Goal: Check status: Check status

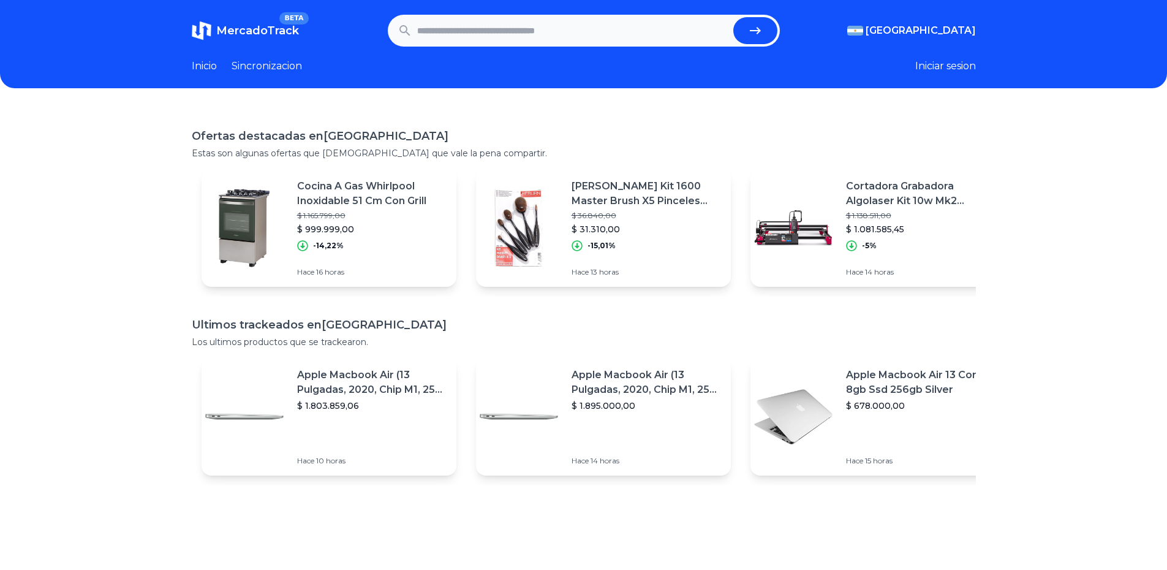
click at [587, 20] on input "text" at bounding box center [572, 30] width 311 height 27
click at [618, 5] on header "MercadoTrack BETA Argentina Argentina Uruguay Mexico Chile Peru Venezuela Colom…" at bounding box center [583, 44] width 1167 height 88
click at [617, 14] on header "MercadoTrack BETA Argentina Argentina Uruguay Mexico Chile Peru Venezuela Colom…" at bounding box center [583, 44] width 1167 height 88
click at [612, 28] on input "text" at bounding box center [572, 30] width 311 height 27
paste input "**********"
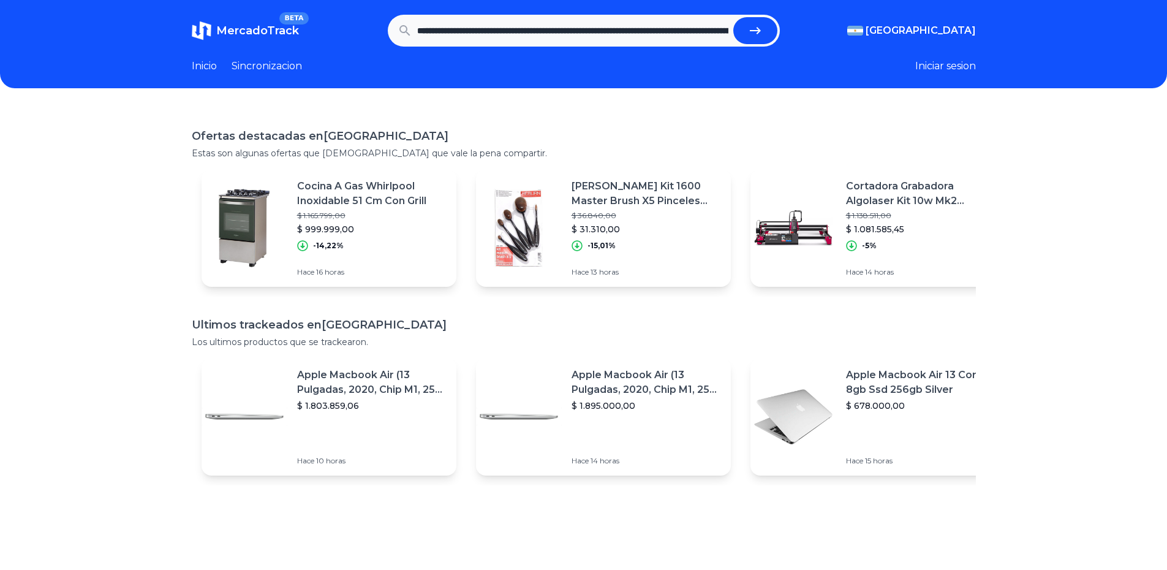
click at [751, 36] on button "submit" at bounding box center [755, 30] width 44 height 27
type input "**********"
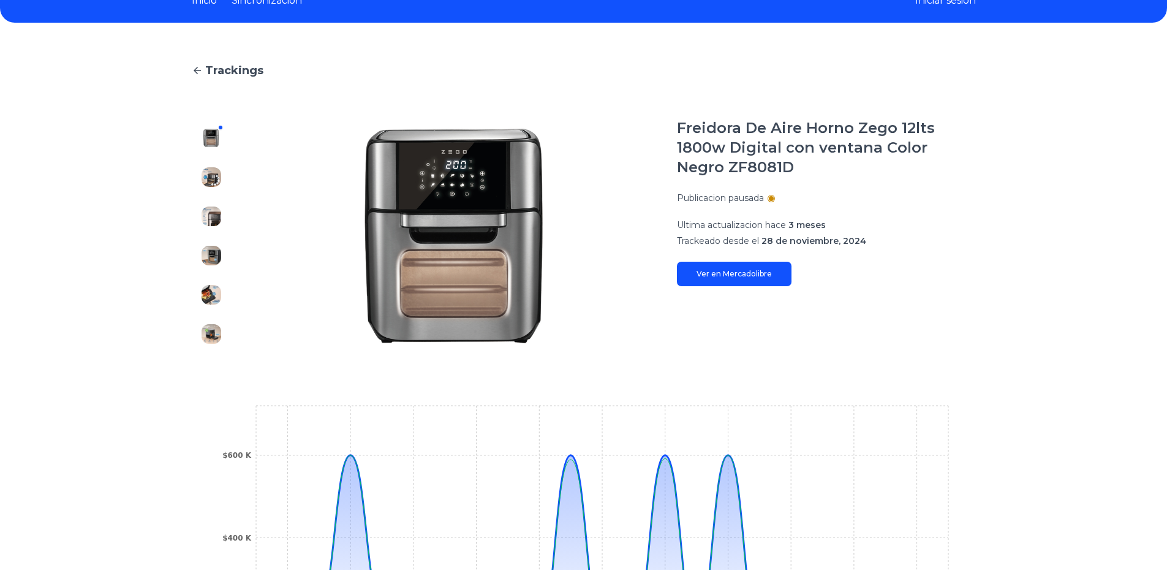
scroll to position [25, 0]
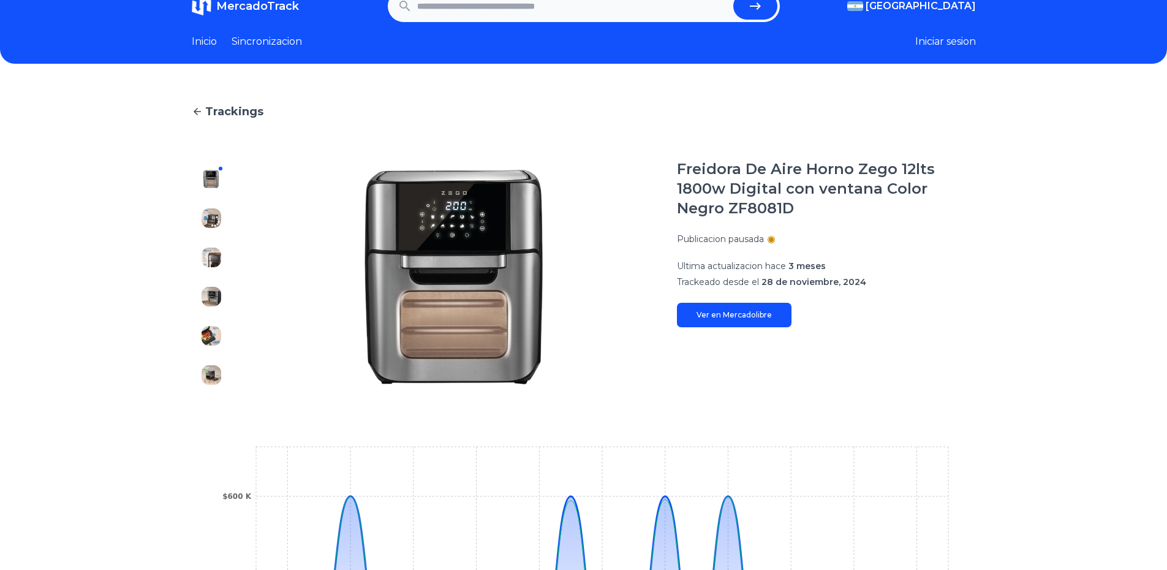
click at [217, 372] on img at bounding box center [212, 375] width 20 height 20
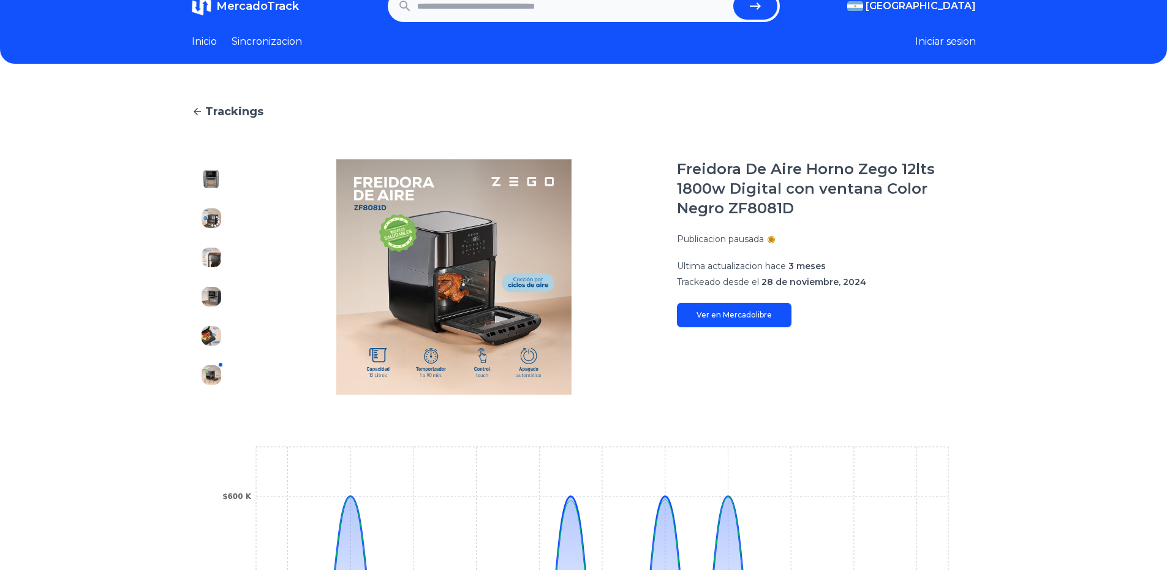
click at [219, 181] on img at bounding box center [212, 179] width 20 height 20
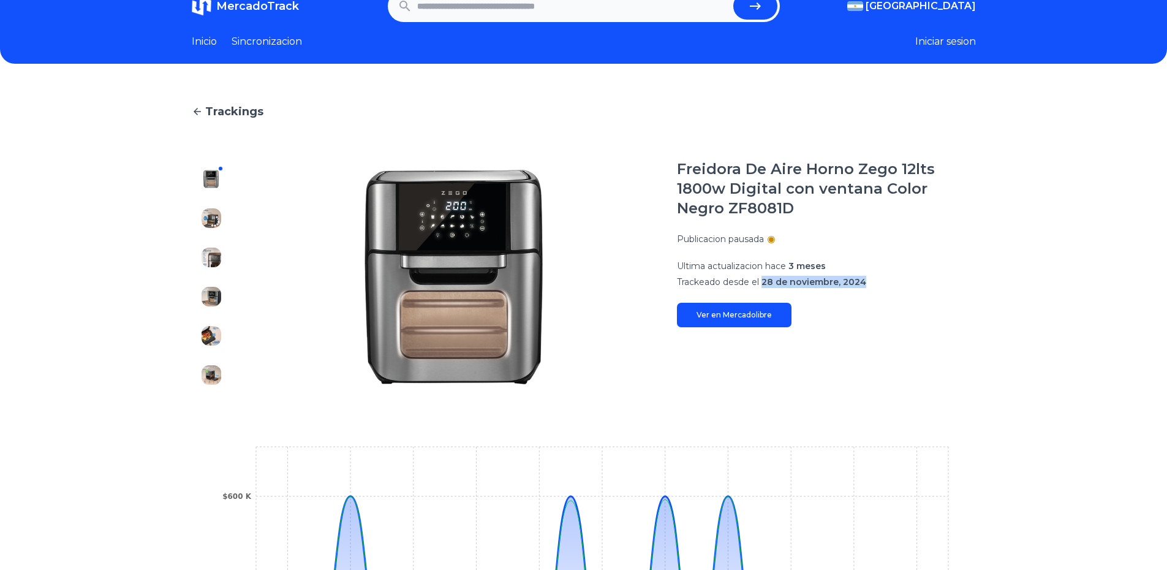
drag, startPoint x: 768, startPoint y: 284, endPoint x: 876, endPoint y: 292, distance: 108.7
click at [876, 292] on div "Freidora De Aire Horno Zego 12lts 1800w Digital con ventana Color Negro ZF8081D…" at bounding box center [826, 243] width 299 height 168
click at [798, 270] on span "3 meses" at bounding box center [806, 265] width 37 height 11
click at [774, 240] on div at bounding box center [771, 239] width 5 height 5
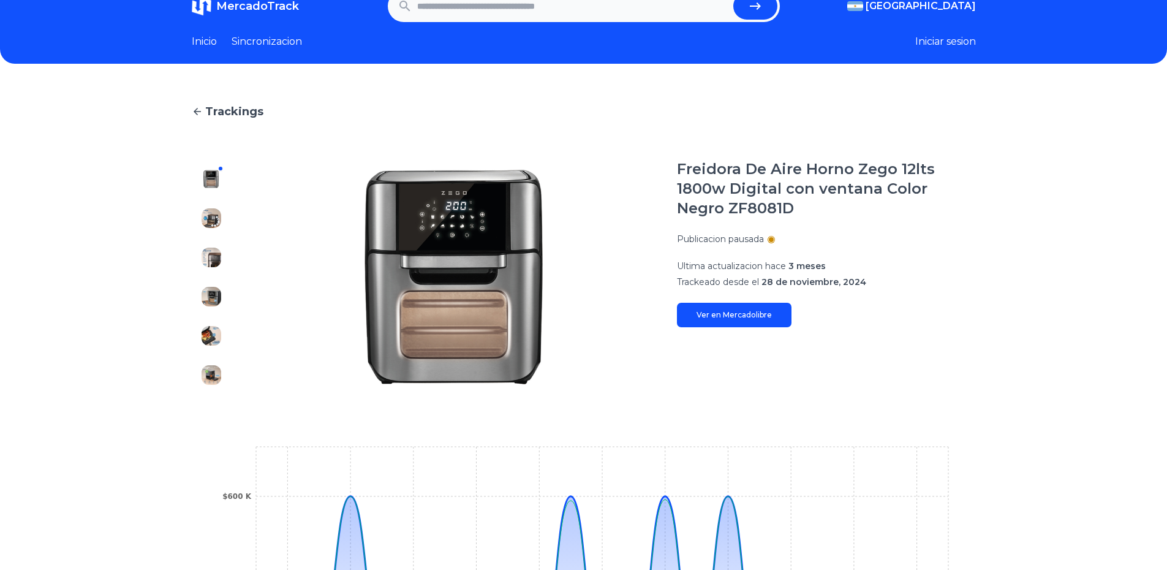
scroll to position [0, 0]
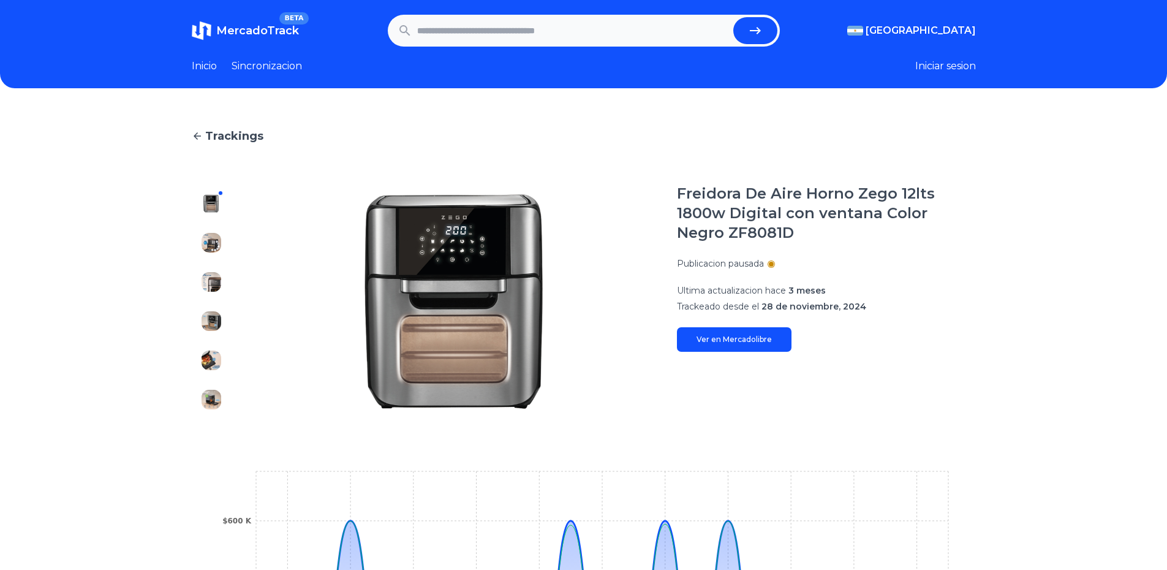
click at [847, 265] on div "Publicacion pausada" at bounding box center [826, 263] width 299 height 12
click at [626, 19] on input "text" at bounding box center [572, 30] width 311 height 27
paste input "**********"
click at [777, 36] on button "submit" at bounding box center [755, 30] width 44 height 27
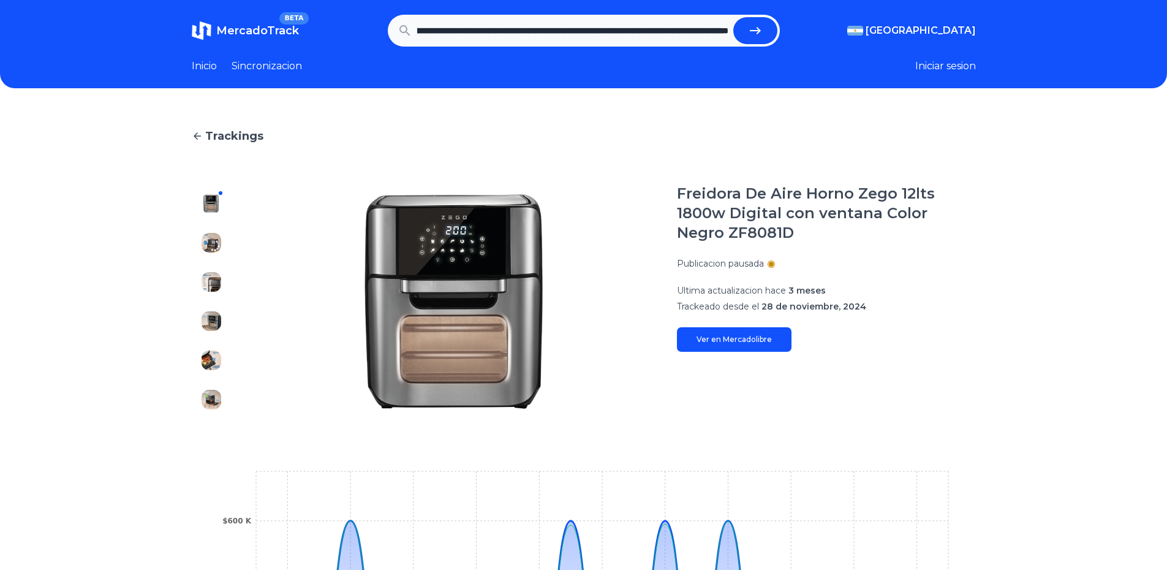
type input "**********"
click at [298, 68] on link "Sincronizacion" at bounding box center [267, 66] width 70 height 15
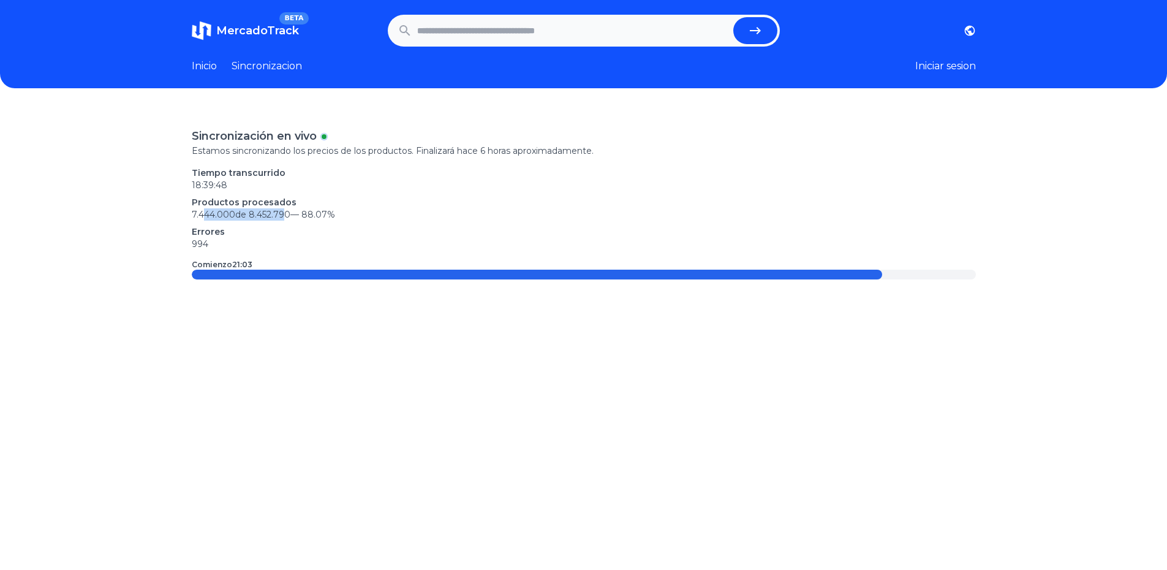
drag, startPoint x: 291, startPoint y: 213, endPoint x: 205, endPoint y: 213, distance: 85.8
click at [205, 213] on p "7.444.000 de 8.452.790 — 88.07 %" at bounding box center [584, 214] width 784 height 12
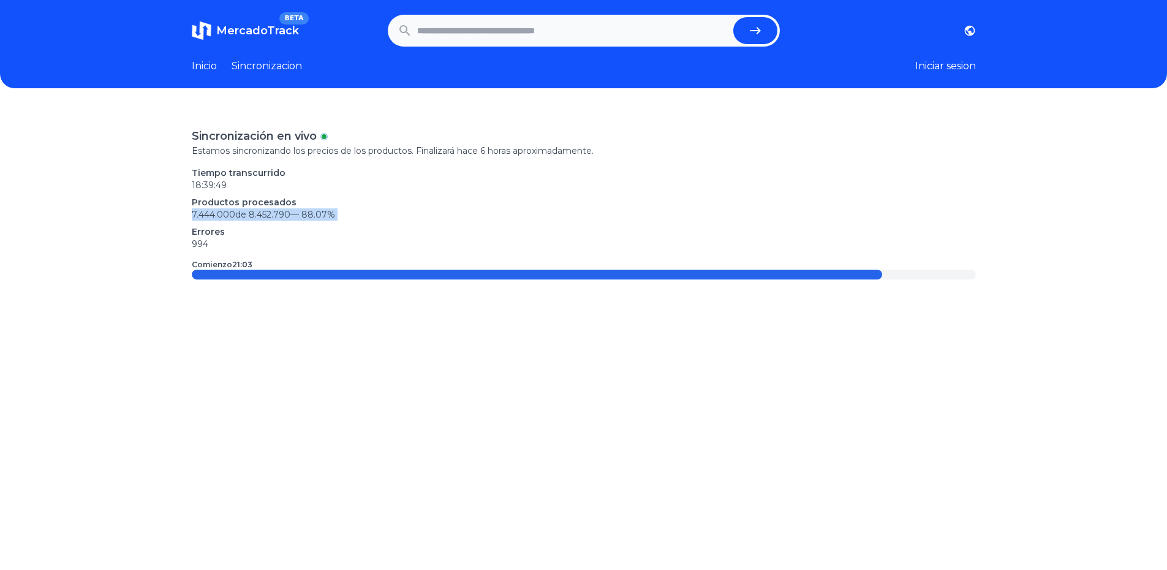
click at [205, 213] on p "7.444.000 de 8.452.790 — 88.07 %" at bounding box center [584, 214] width 784 height 12
click at [887, 277] on div at bounding box center [584, 275] width 784 height 10
drag, startPoint x: 293, startPoint y: 213, endPoint x: 228, endPoint y: 202, distance: 66.0
click at [228, 202] on div "Productos procesados 7.444.000 de 8.452.790 — 88.07 %" at bounding box center [584, 208] width 784 height 25
click at [228, 202] on p "Productos procesados" at bounding box center [584, 202] width 784 height 12
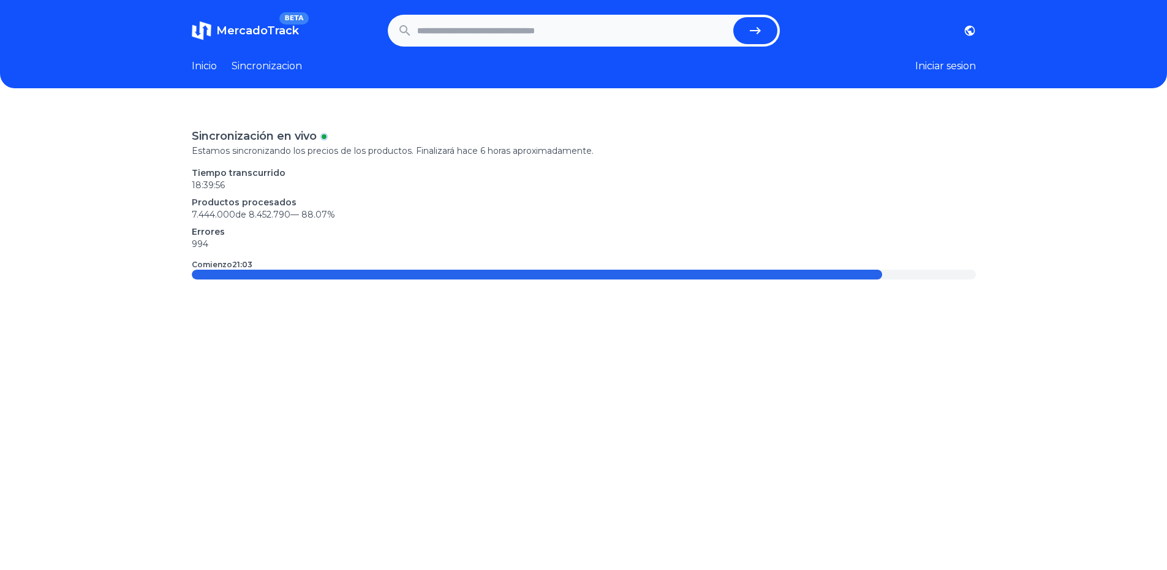
click at [215, 57] on header "MercadoTrack BETA Argentina Uruguay Mexico Chile Peru Venezuela Colombia Brasil…" at bounding box center [583, 44] width 1167 height 88
click at [211, 66] on link "Inicio" at bounding box center [204, 66] width 25 height 15
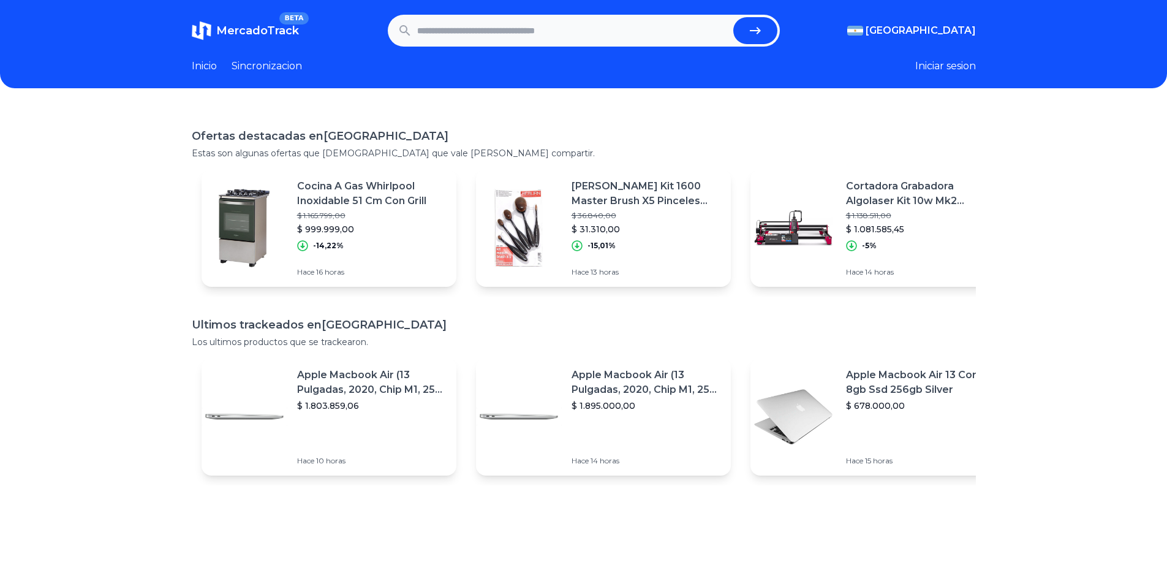
click at [667, 40] on input "text" at bounding box center [572, 30] width 311 height 27
paste input "**********"
click at [745, 27] on button "submit" at bounding box center [755, 30] width 44 height 27
type input "**********"
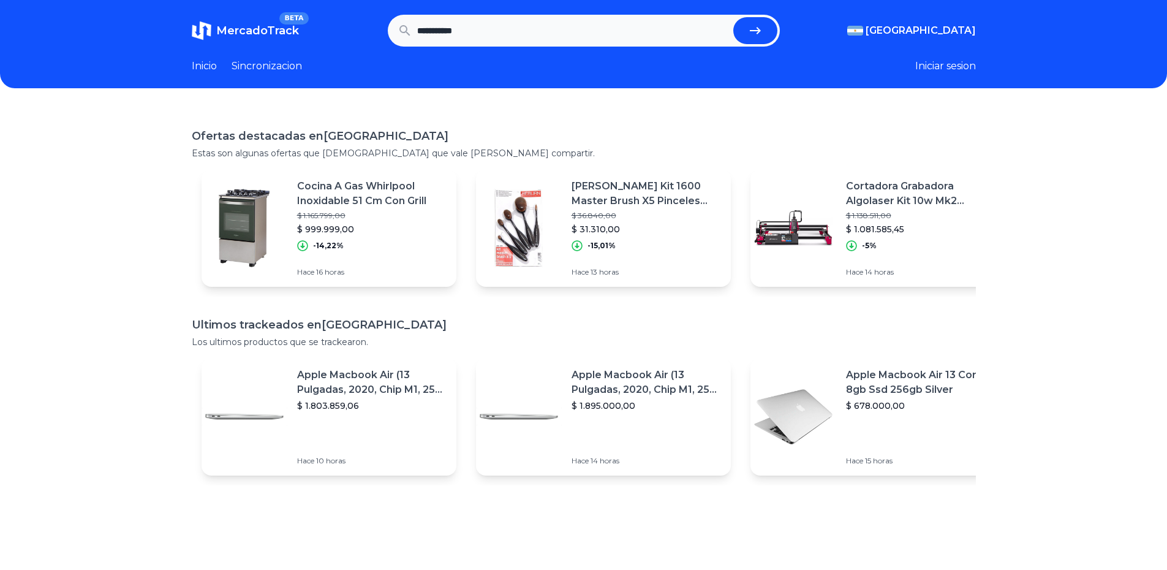
scroll to position [0, 0]
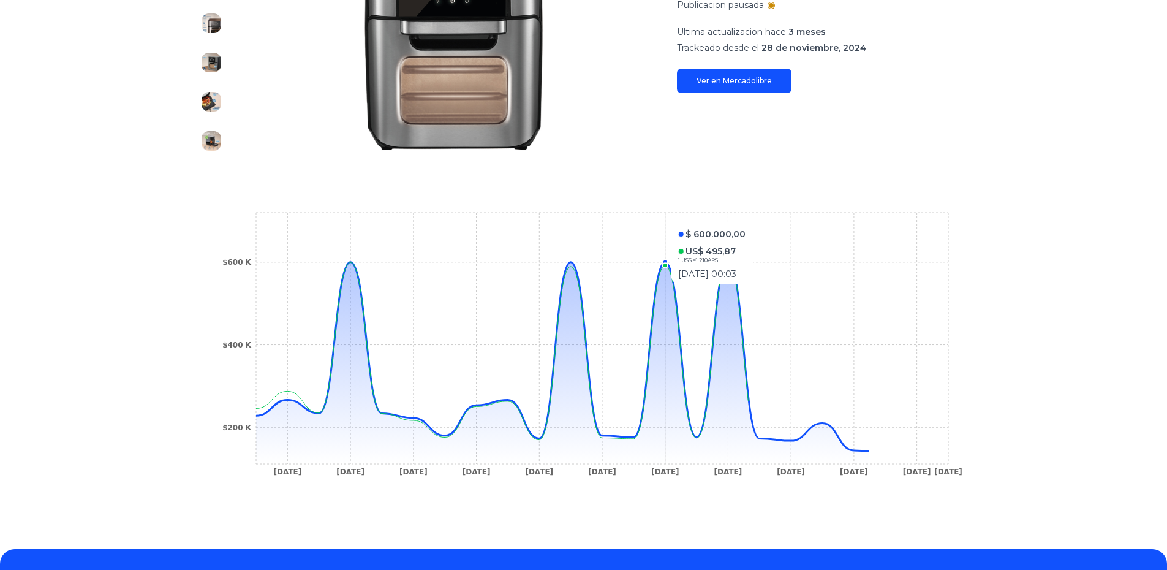
scroll to position [331, 0]
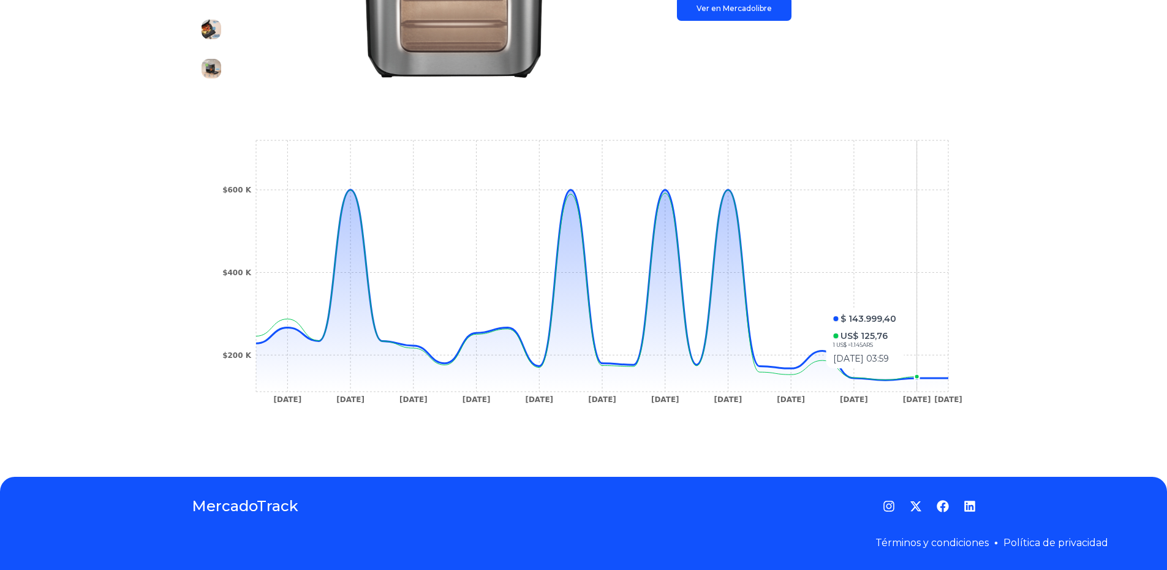
click at [914, 374] on icon "[DATE] [DATE] [DATE] [DATE] [DATE] [DATE] [DATE] [DATE] [DATE] [DATE] [DATE] [D…" at bounding box center [583, 275] width 735 height 276
click at [862, 372] on icon "[DATE] [DATE] [DATE] [DATE] [DATE] [DATE] [DATE] [DATE] [DATE] [DATE] [DATE] [D…" at bounding box center [583, 275] width 735 height 276
click at [856, 378] on circle at bounding box center [853, 377] width 5 height 5
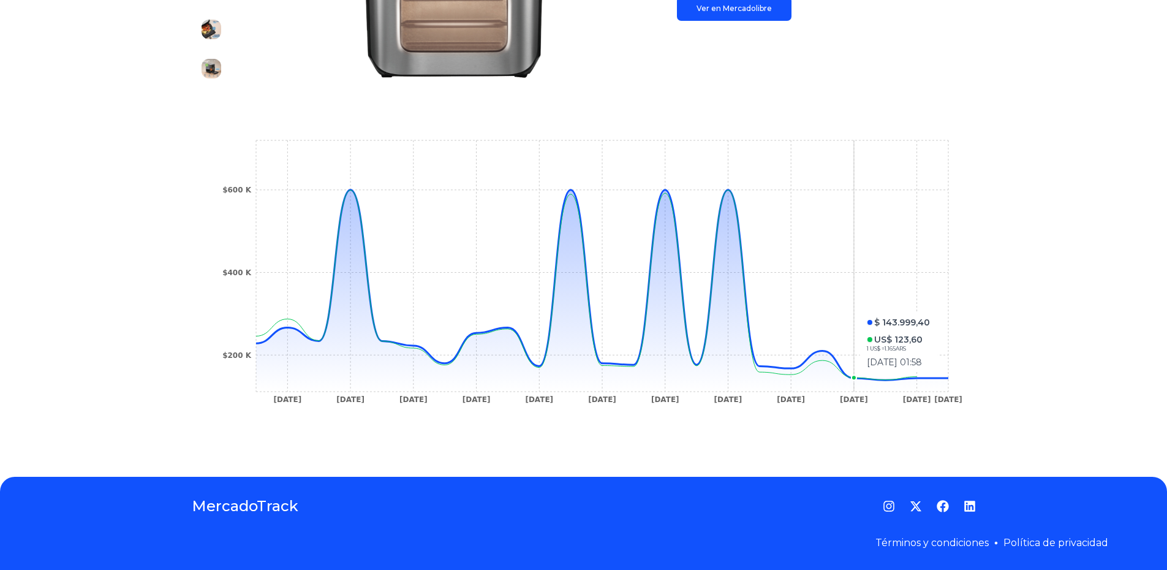
click at [856, 378] on circle at bounding box center [853, 377] width 5 height 5
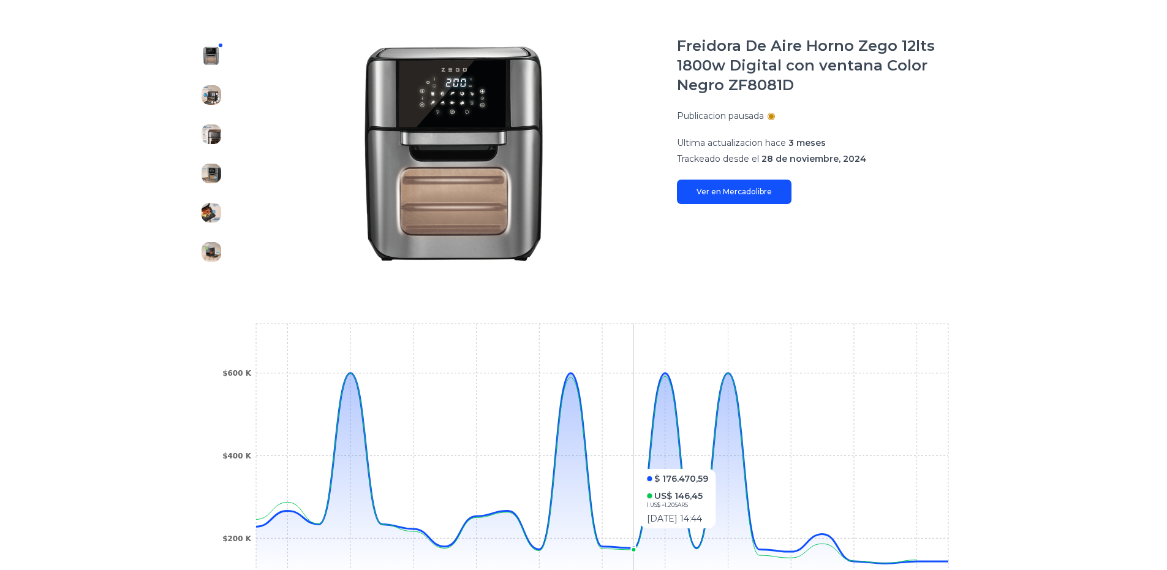
scroll to position [0, 0]
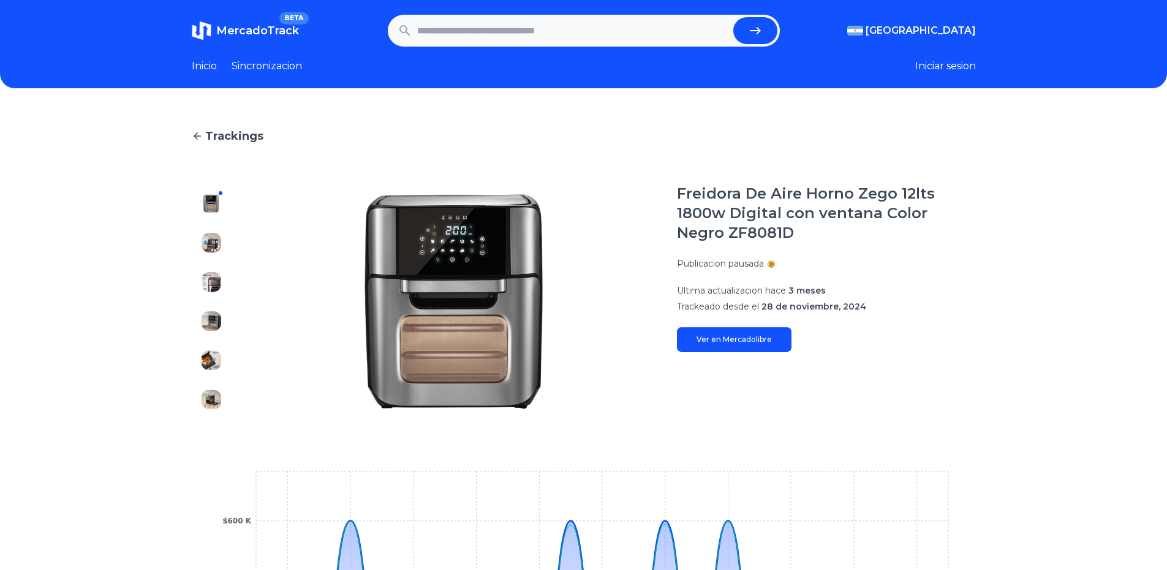
click at [765, 336] on link "Ver en Mercadolibre" at bounding box center [734, 339] width 115 height 25
click at [770, 345] on link "Ver en Mercadolibre" at bounding box center [734, 339] width 115 height 25
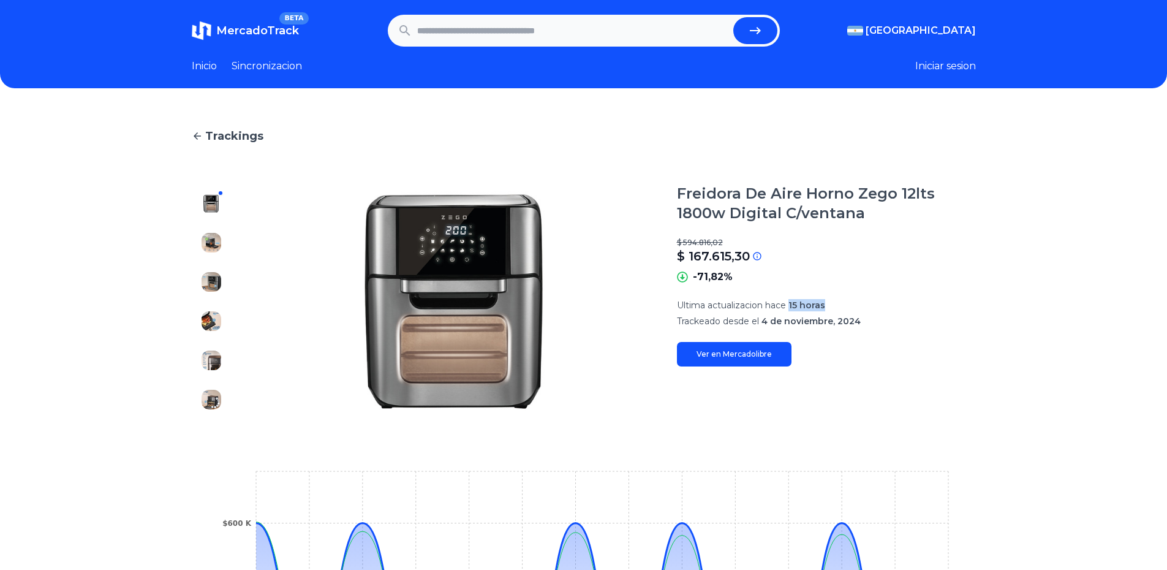
drag, startPoint x: 794, startPoint y: 301, endPoint x: 832, endPoint y: 306, distance: 38.3
click at [832, 306] on p "Ultima actualizacion hace 15 horas" at bounding box center [826, 305] width 299 height 12
drag, startPoint x: 762, startPoint y: 317, endPoint x: 889, endPoint y: 314, distance: 126.8
click at [889, 314] on section "Ultima actualizacion hace 15 horas Trackeado desde el 4 de noviembre, 2024" at bounding box center [826, 313] width 299 height 28
click at [875, 318] on p "Trackeado desde el 4 de noviembre, 2024" at bounding box center [826, 321] width 299 height 12
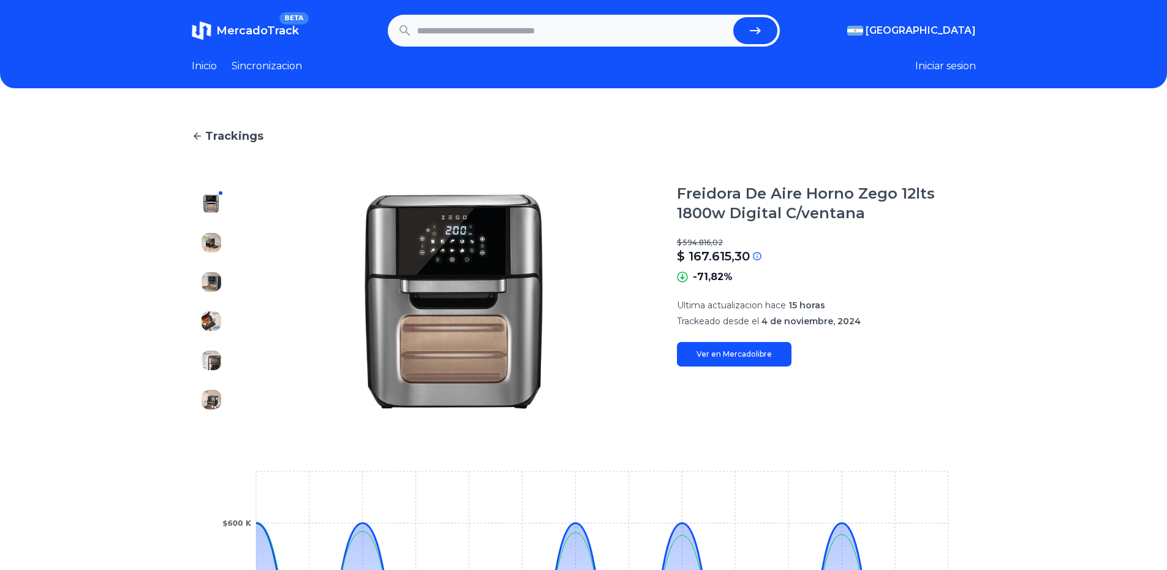
click at [231, 68] on div "Inicio Sincronizacion" at bounding box center [247, 66] width 110 height 15
click at [242, 66] on link "Sincronizacion" at bounding box center [267, 66] width 70 height 15
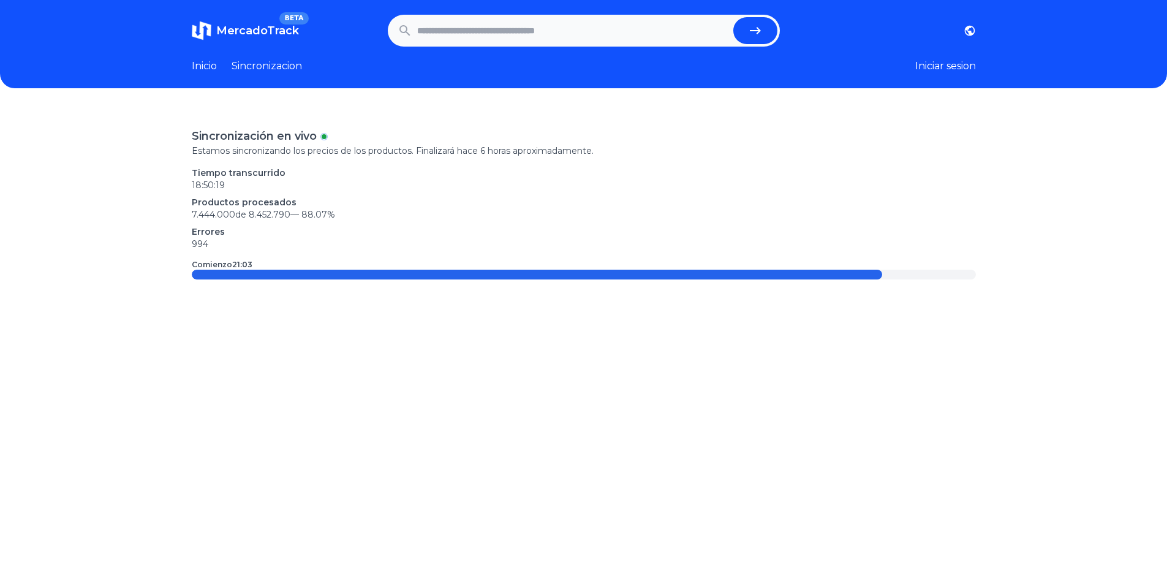
click at [207, 63] on link "Inicio" at bounding box center [204, 66] width 25 height 15
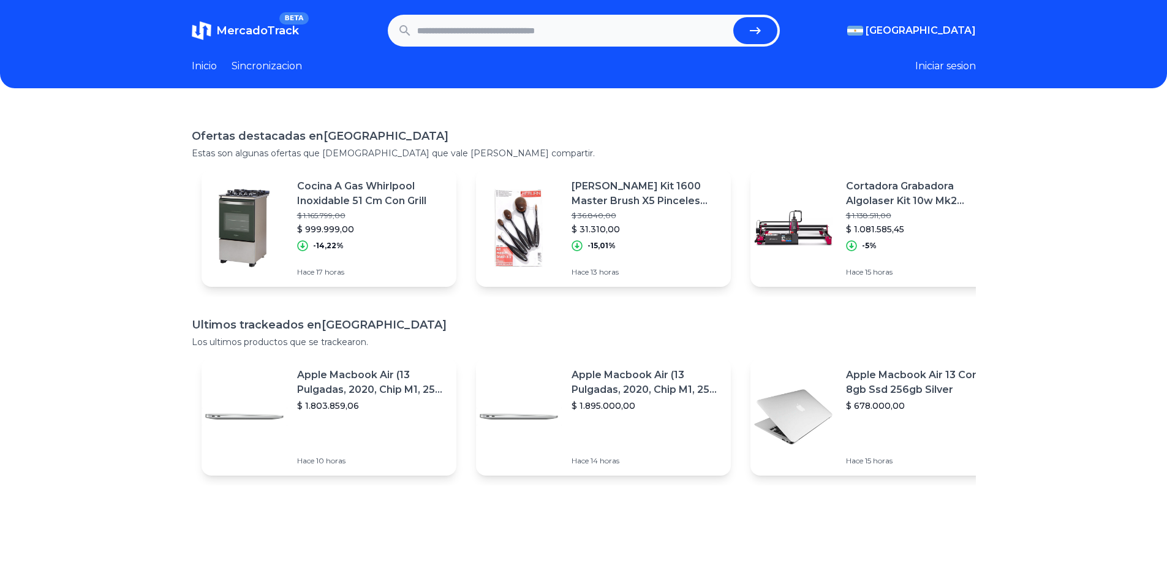
click at [611, 392] on p "Apple Macbook Air (13 Pulgadas, 2020, Chip M1, 256 Gb De Ssd, 8 Gb De Ram) - Pl…" at bounding box center [646, 382] width 149 height 29
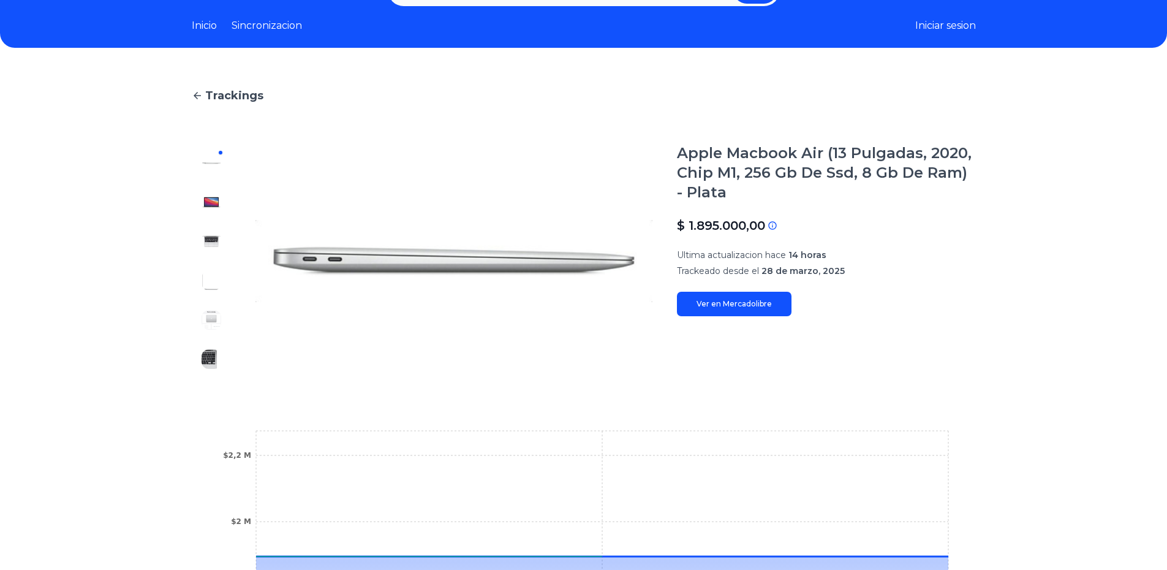
scroll to position [61, 0]
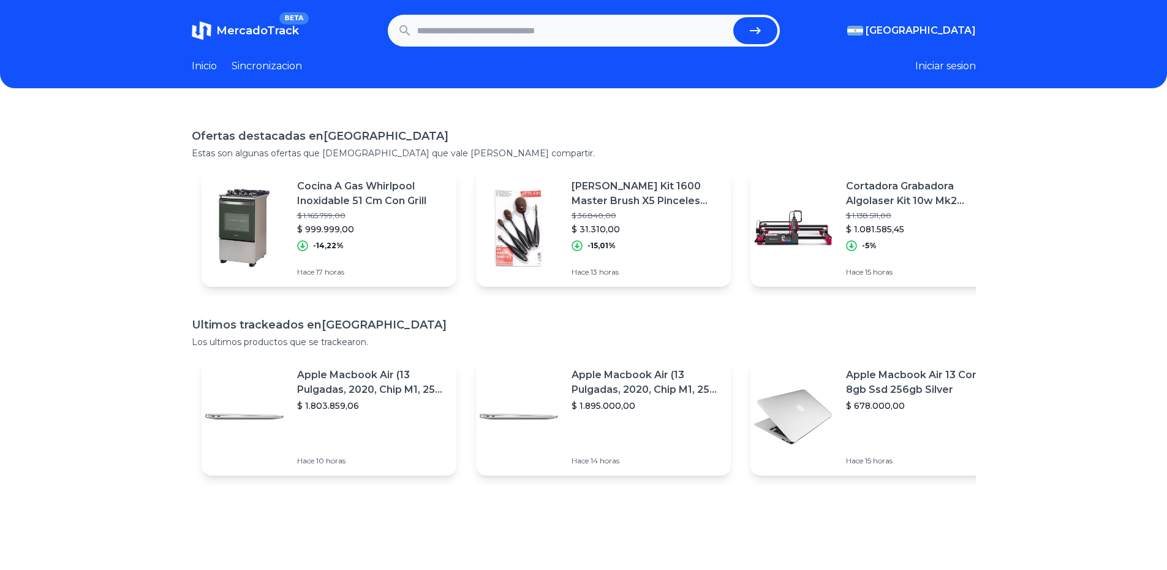
click at [344, 238] on div "Cocina A Gas Whirlpool Inoxidable 51 Cm Con Grill $ 1.165.799,00 $ 999.999,00 -…" at bounding box center [371, 215] width 149 height 72
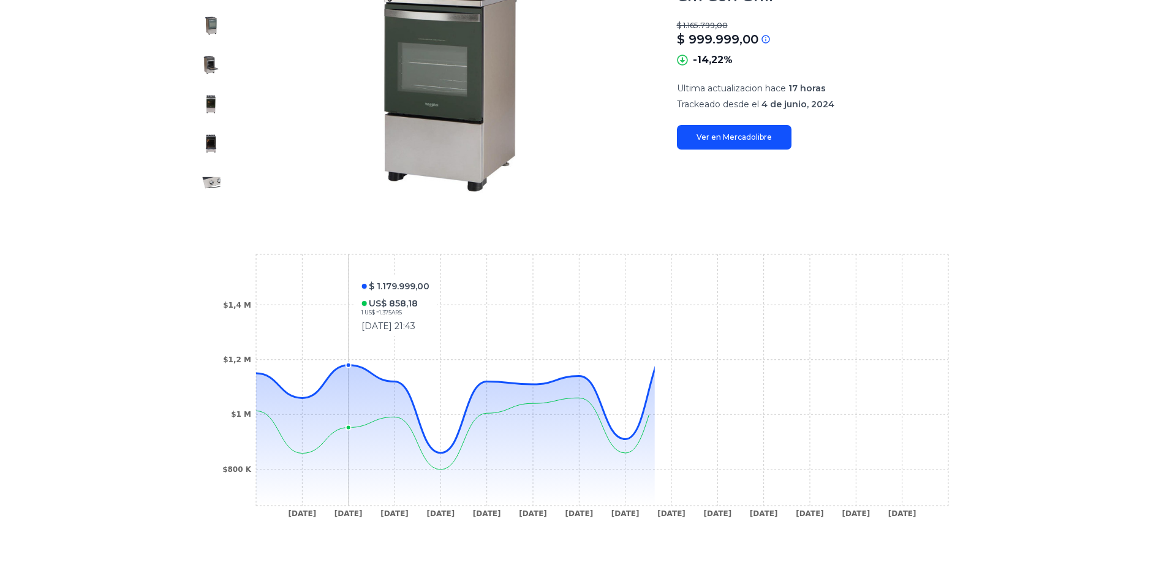
scroll to position [245, 0]
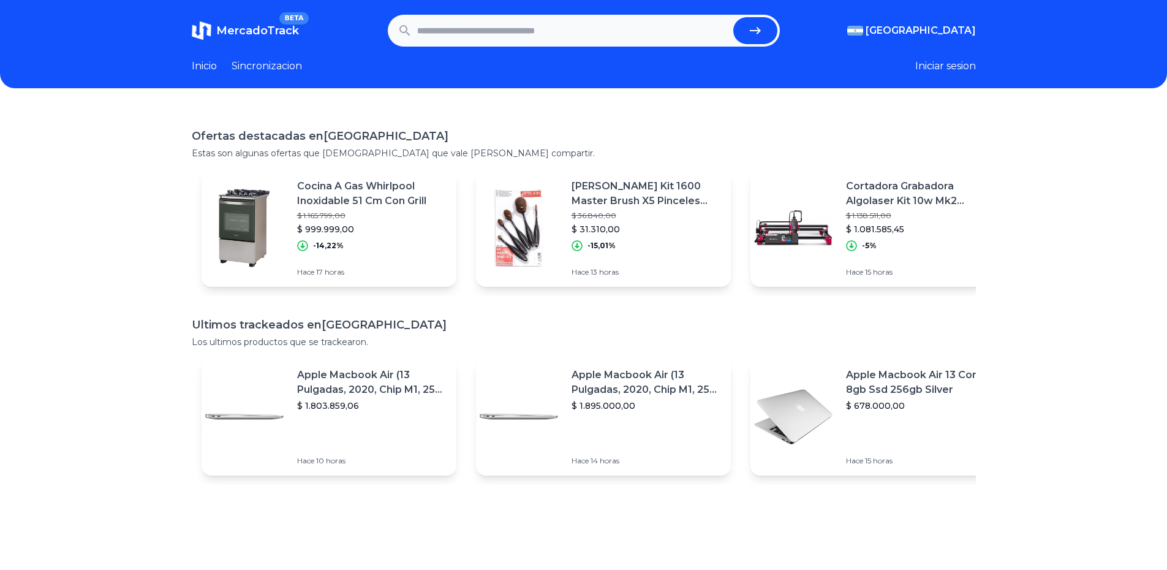
click at [888, 205] on p "Cortadora Grabadora Algolaser Kit 10w Mk2 Pantalla Táctil" at bounding box center [920, 193] width 149 height 29
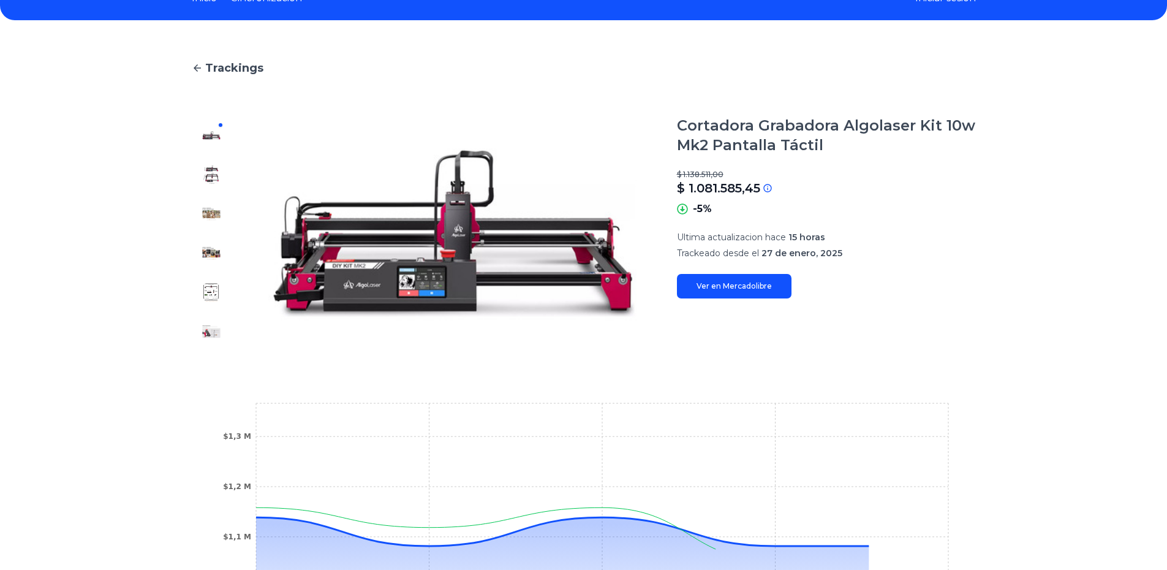
scroll to position [306, 0]
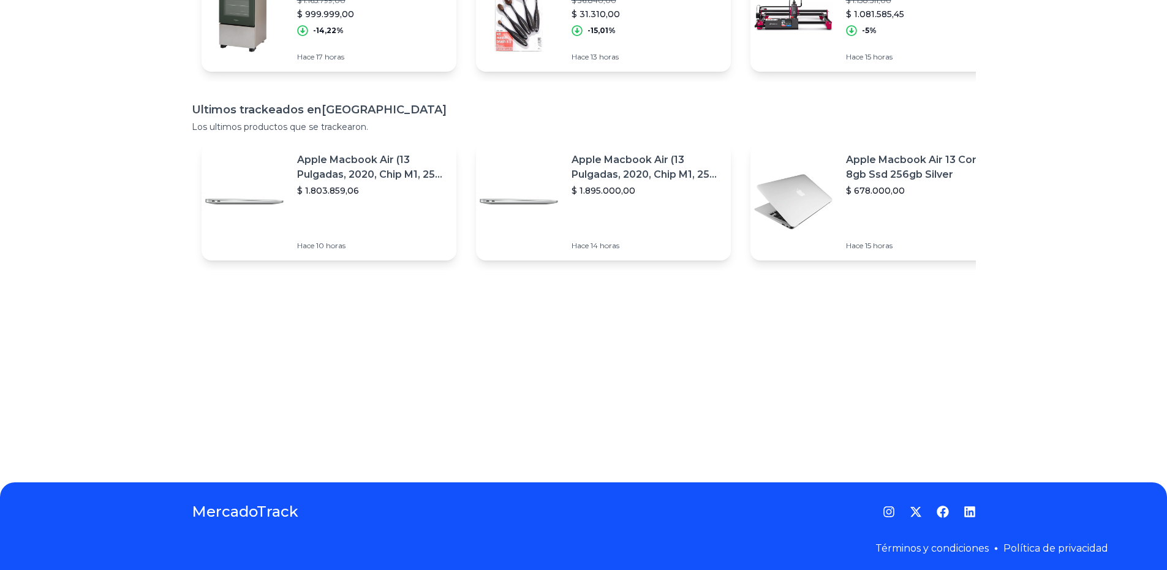
scroll to position [230, 0]
